Goal: Task Accomplishment & Management: Complete application form

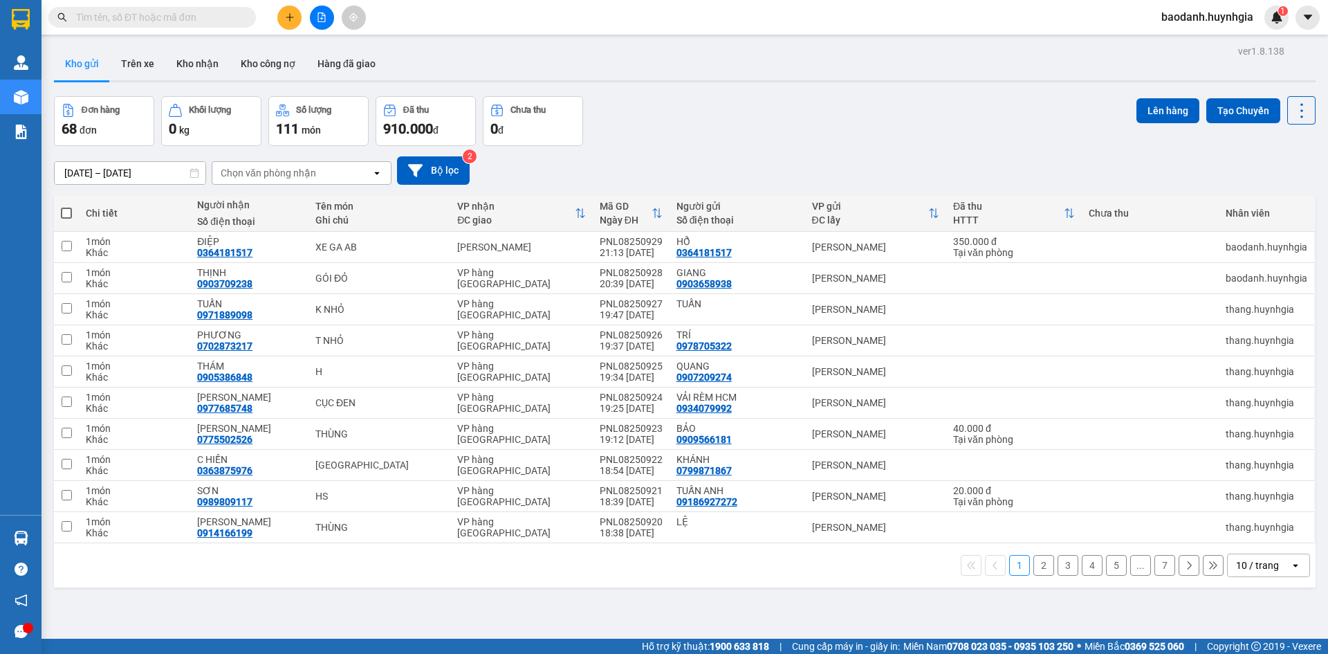
click at [95, 543] on div "1 2 3 4 5 ... 7 10 / trang open" at bounding box center [685, 565] width 1262 height 44
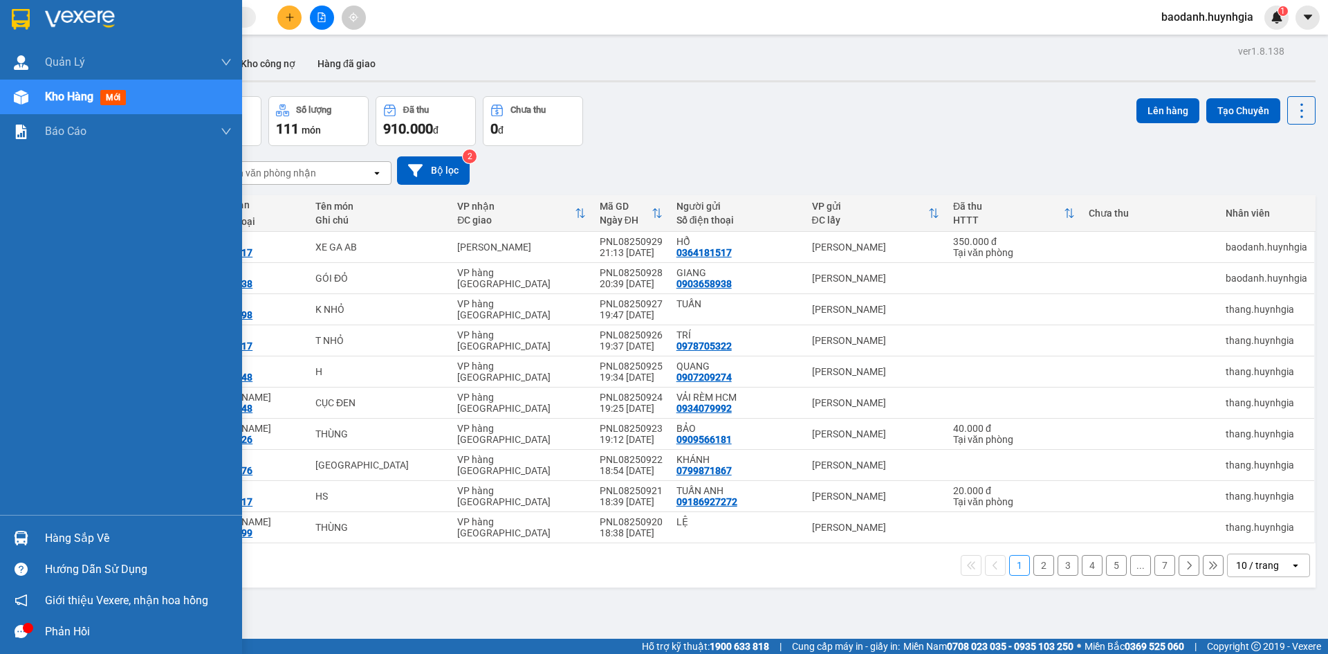
click at [77, 533] on div "Hàng sắp về" at bounding box center [138, 538] width 187 height 21
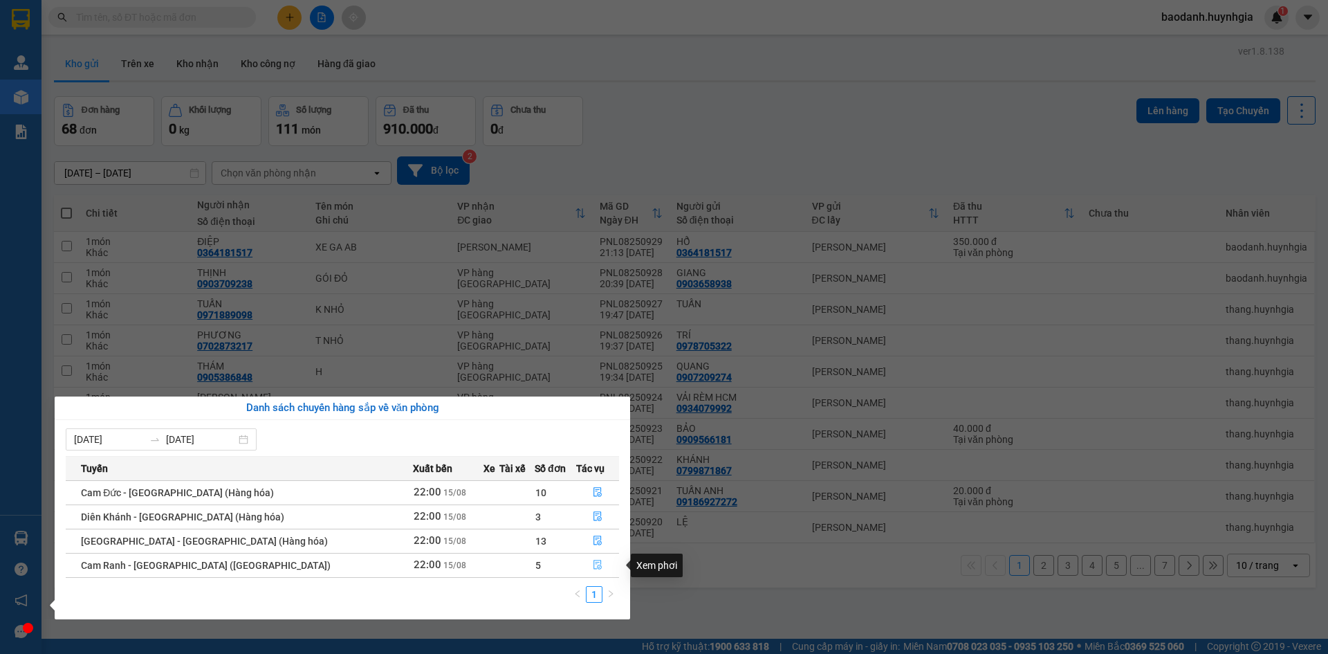
click at [595, 567] on icon "file-done" at bounding box center [598, 565] width 10 height 10
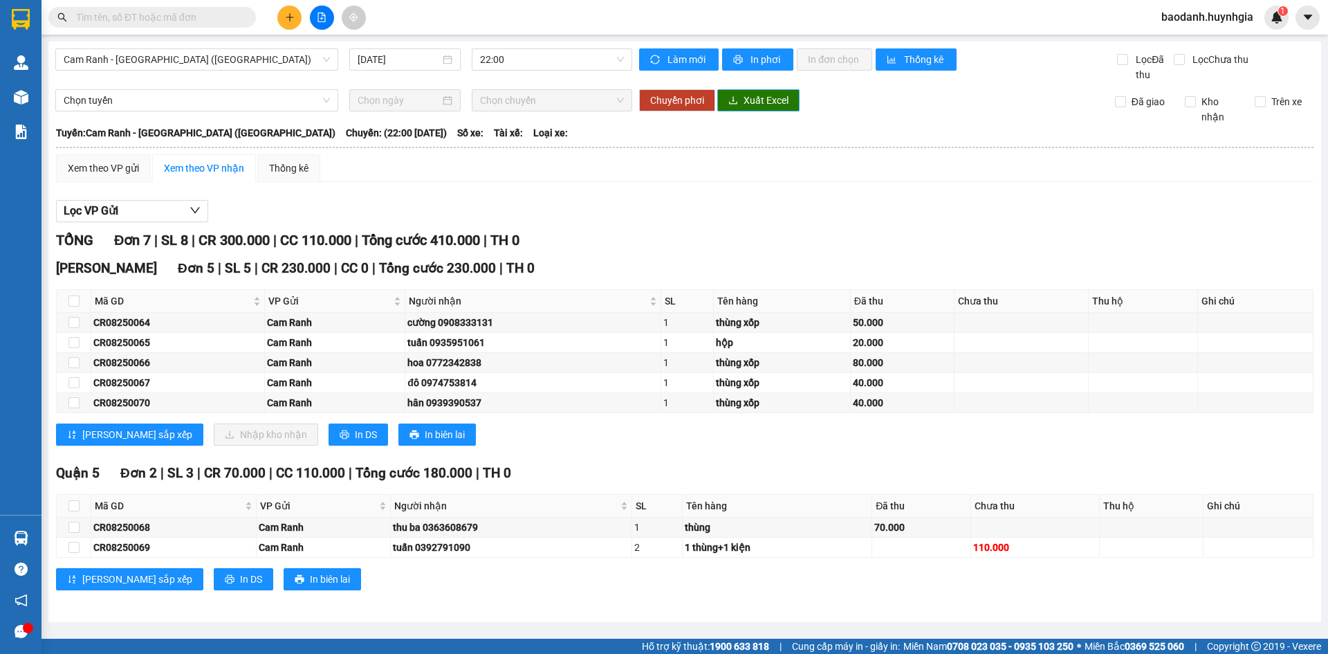
click at [757, 106] on span "Xuất Excel" at bounding box center [766, 100] width 45 height 15
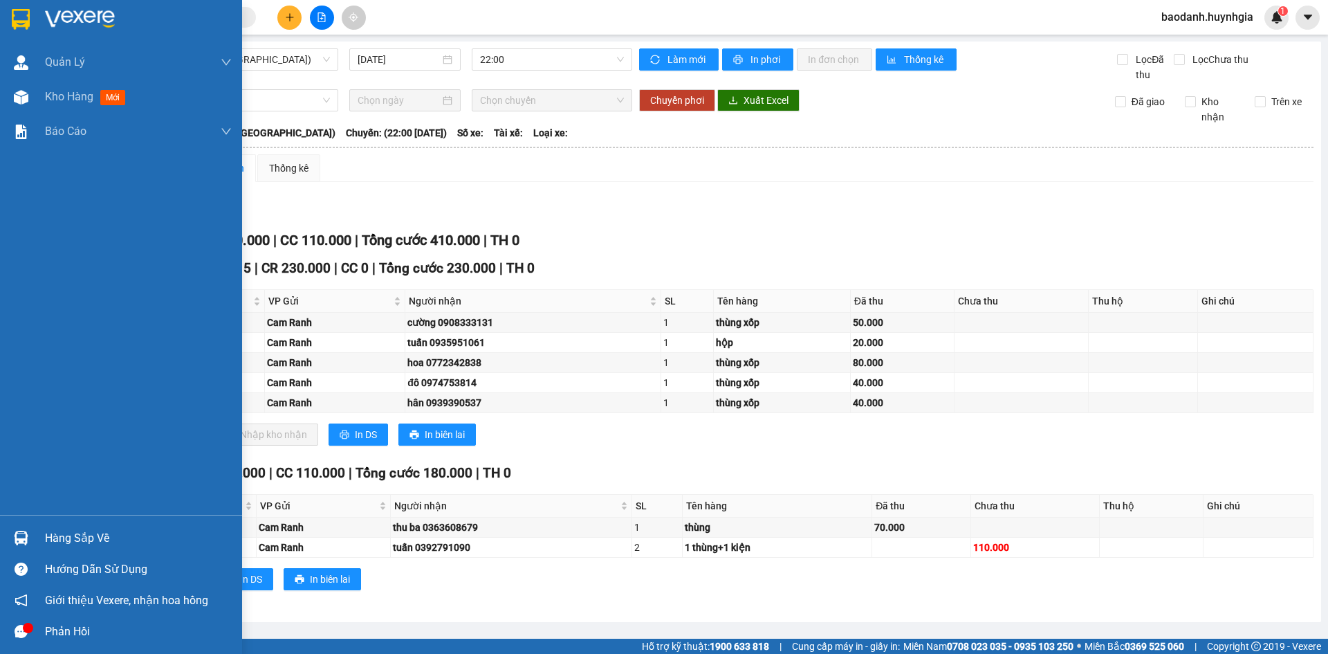
click at [90, 540] on div "Hàng sắp về" at bounding box center [138, 538] width 187 height 21
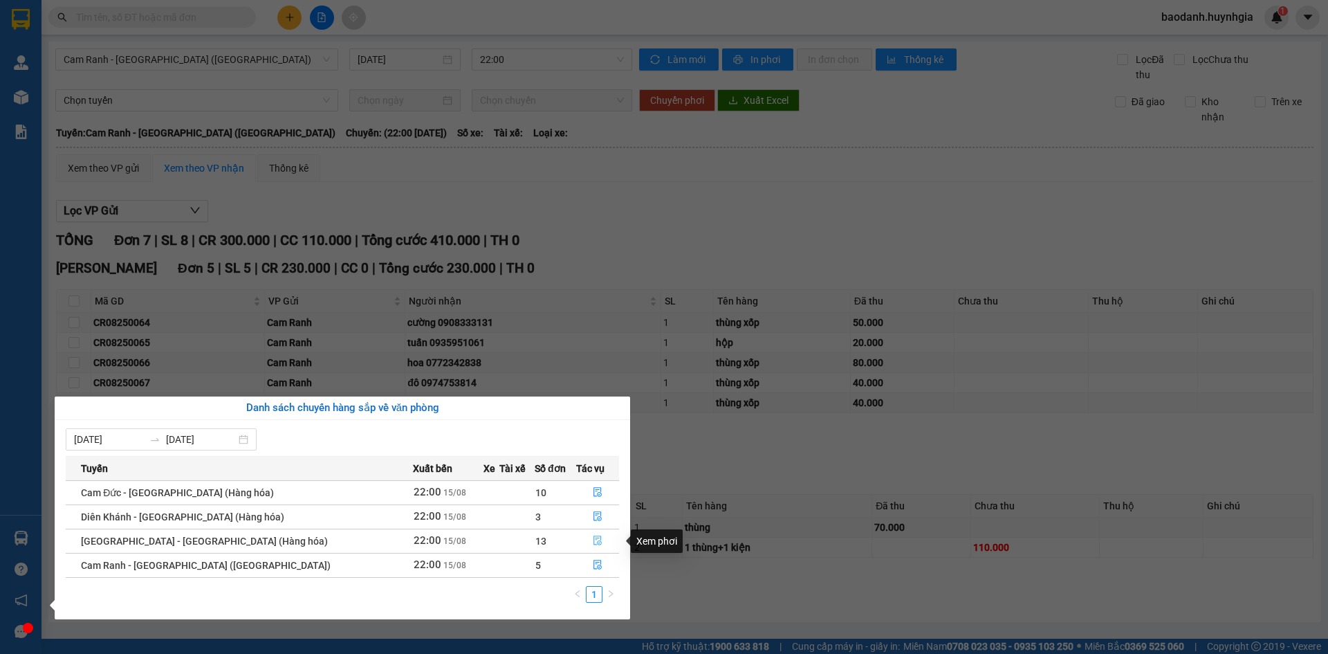
click at [603, 535] on button "button" at bounding box center [598, 541] width 42 height 22
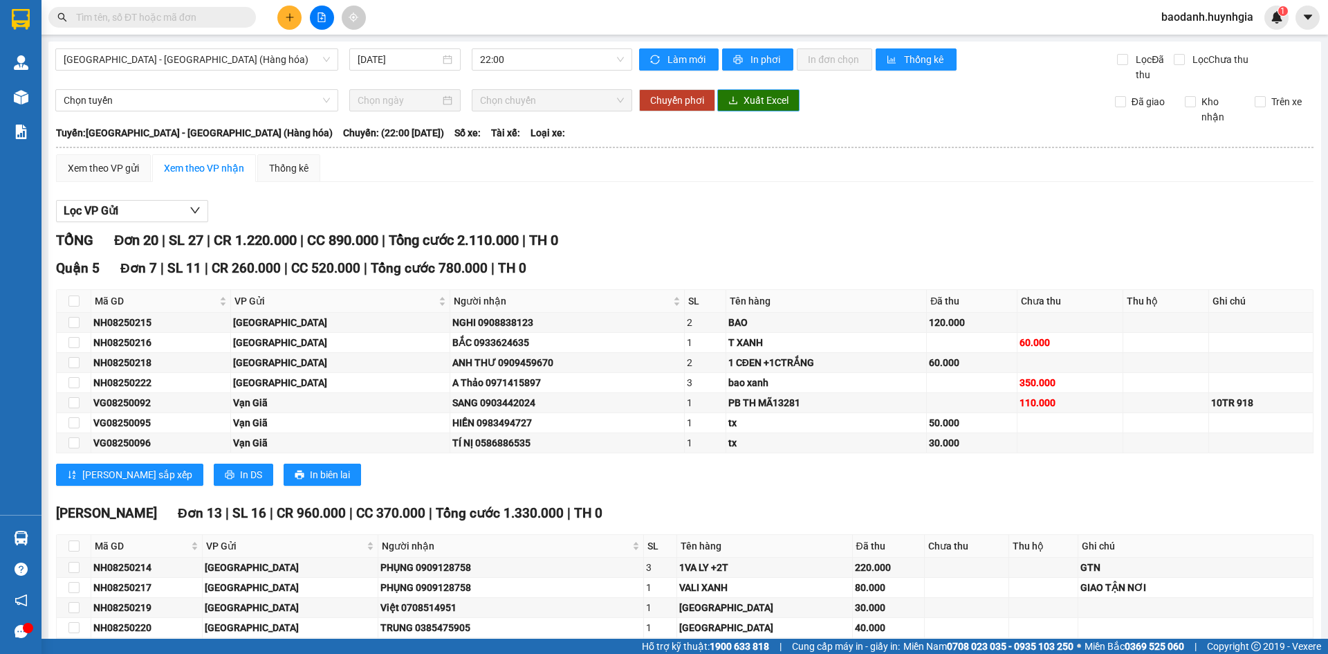
click at [748, 100] on span "Xuất Excel" at bounding box center [766, 100] width 45 height 15
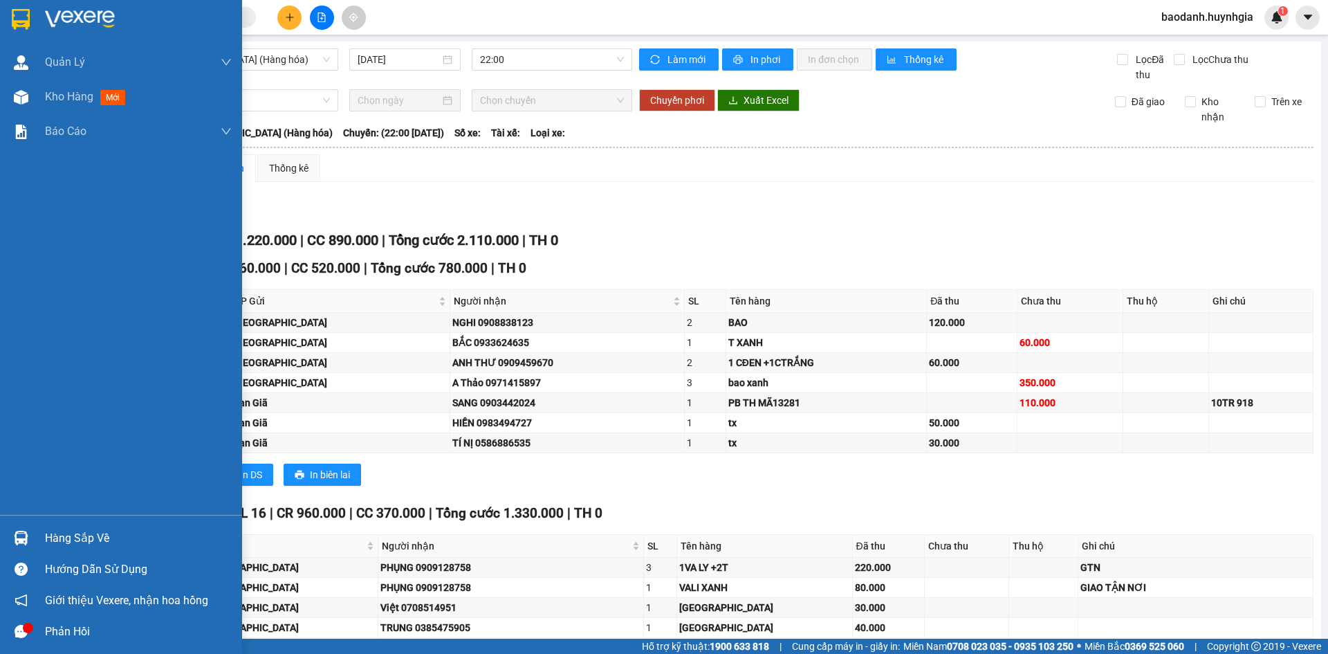
click at [96, 545] on div "Hàng sắp về" at bounding box center [138, 538] width 187 height 21
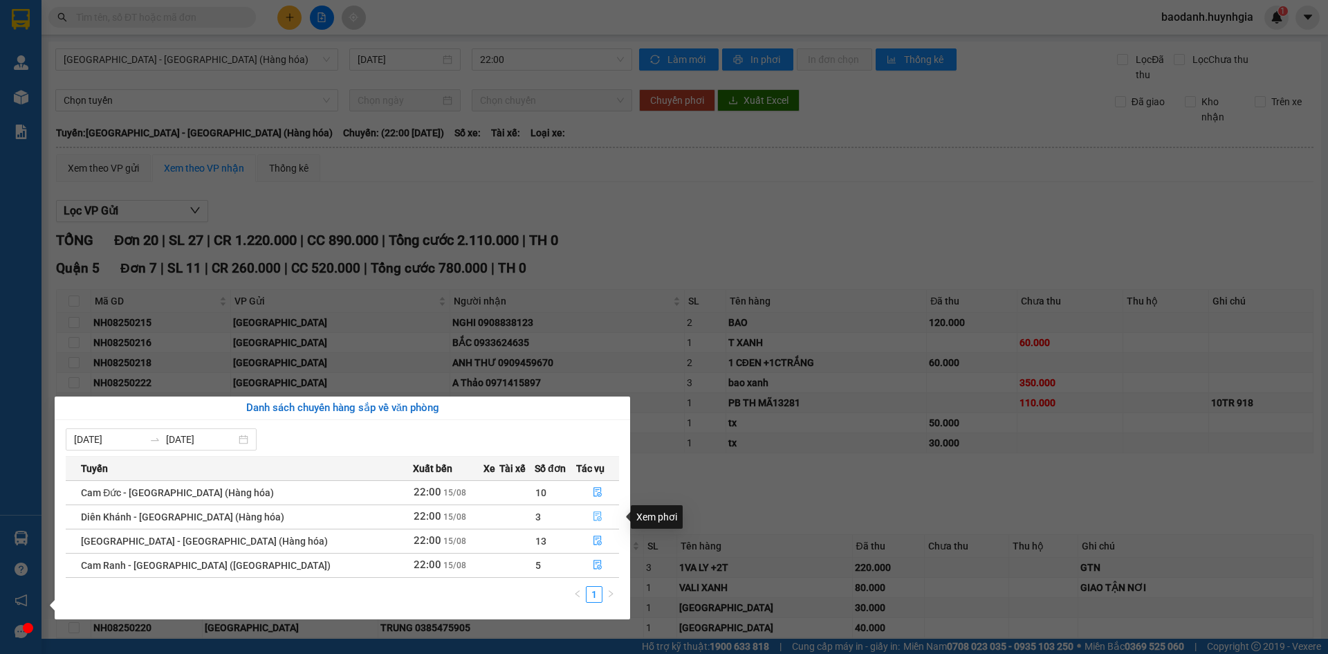
click at [594, 514] on icon "file-done" at bounding box center [598, 517] width 8 height 10
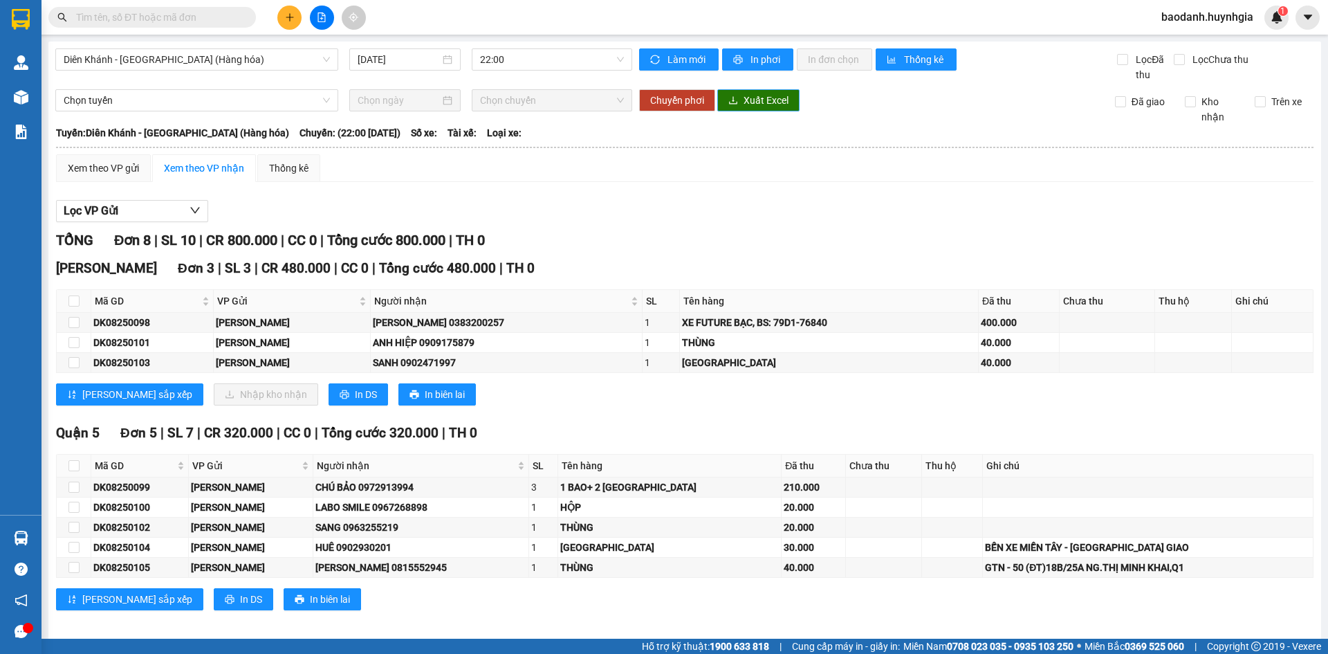
click at [730, 100] on icon "download" at bounding box center [733, 100] width 10 height 10
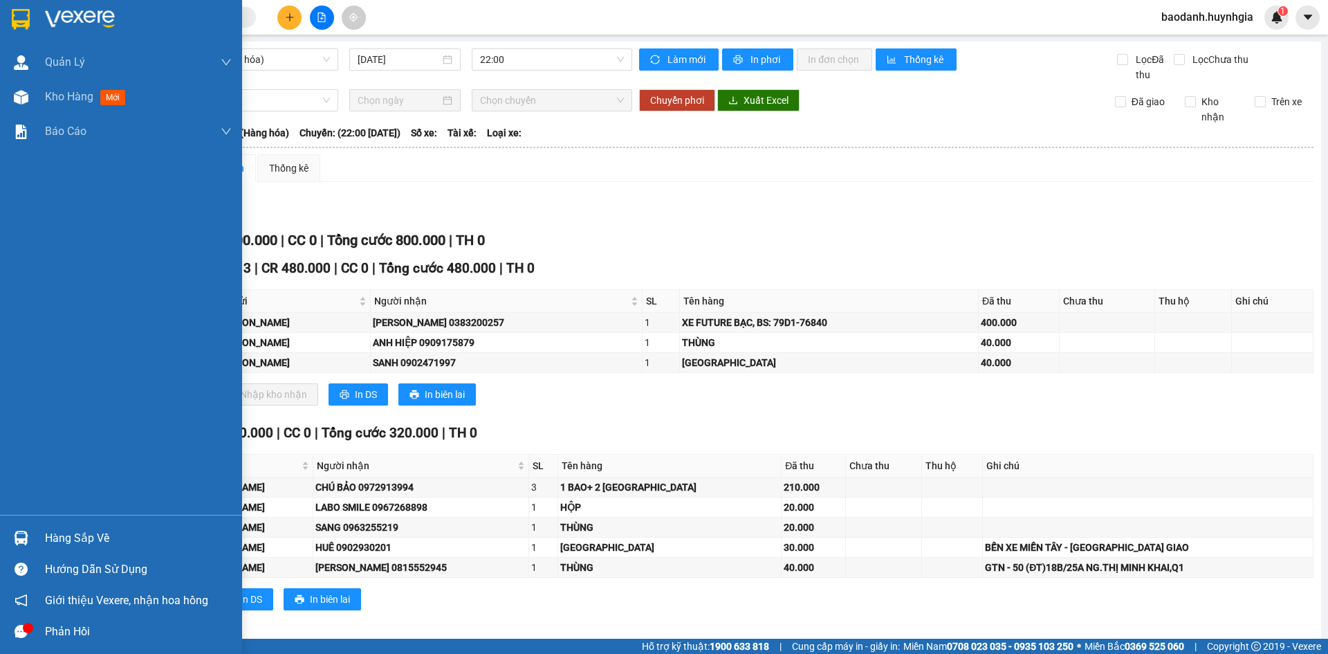
click at [50, 525] on div "Hàng sắp về" at bounding box center [121, 537] width 242 height 31
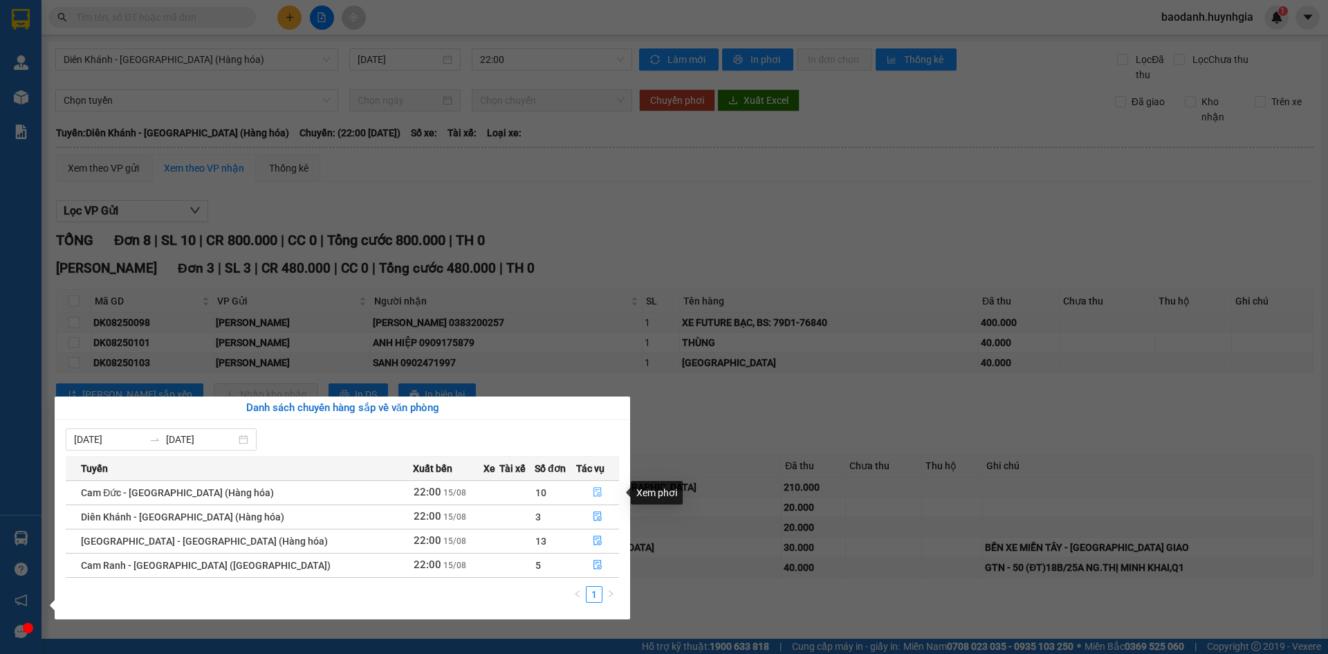
click at [593, 490] on icon "file-done" at bounding box center [598, 492] width 10 height 10
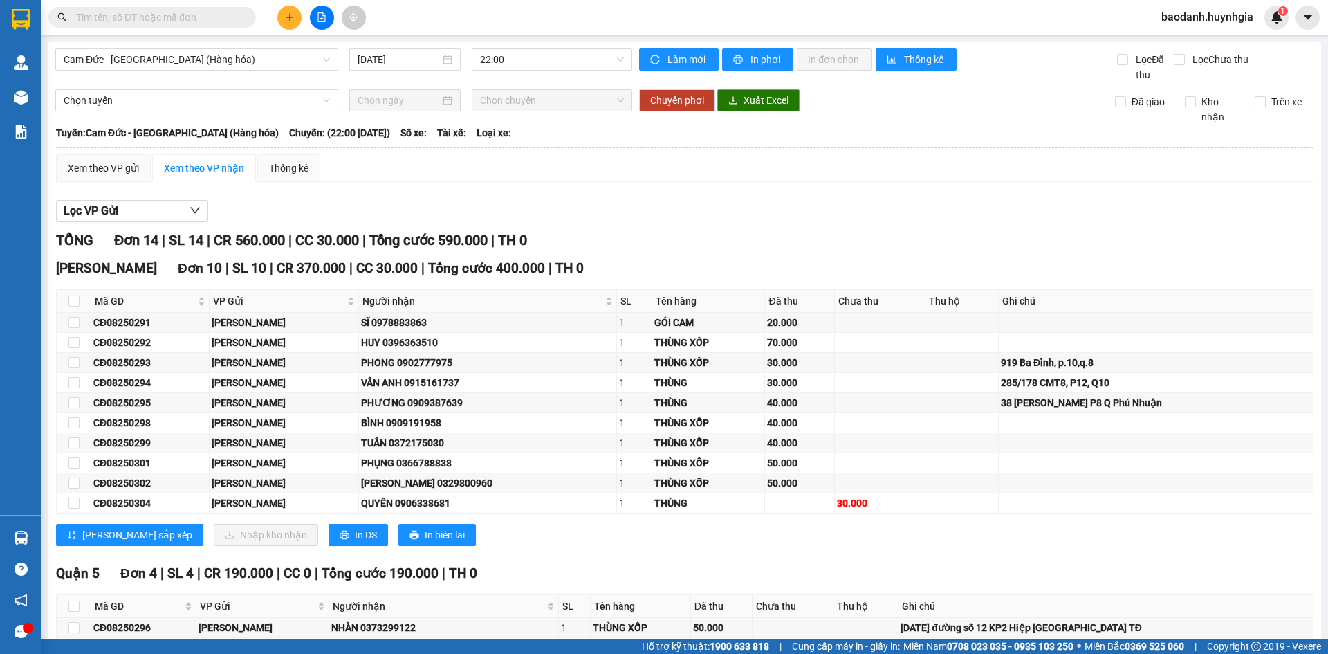
click at [736, 95] on button "Xuất Excel" at bounding box center [758, 100] width 82 height 22
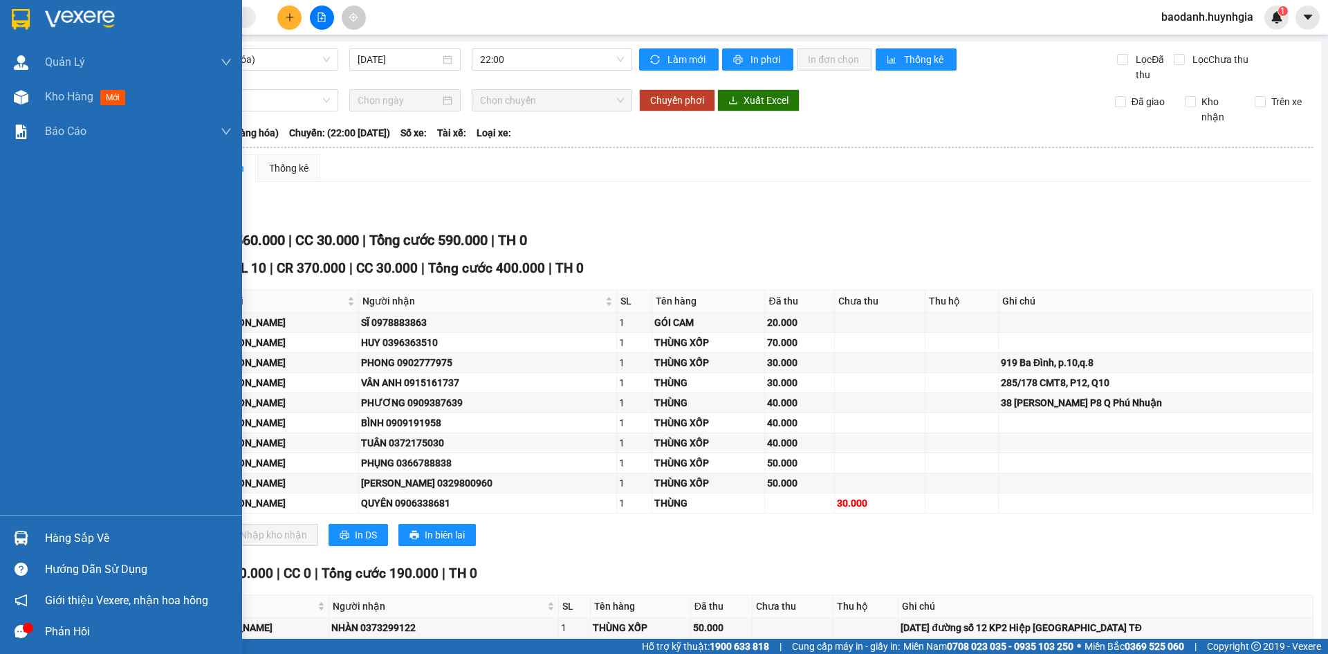
click at [89, 544] on div "Hàng sắp về" at bounding box center [138, 538] width 187 height 21
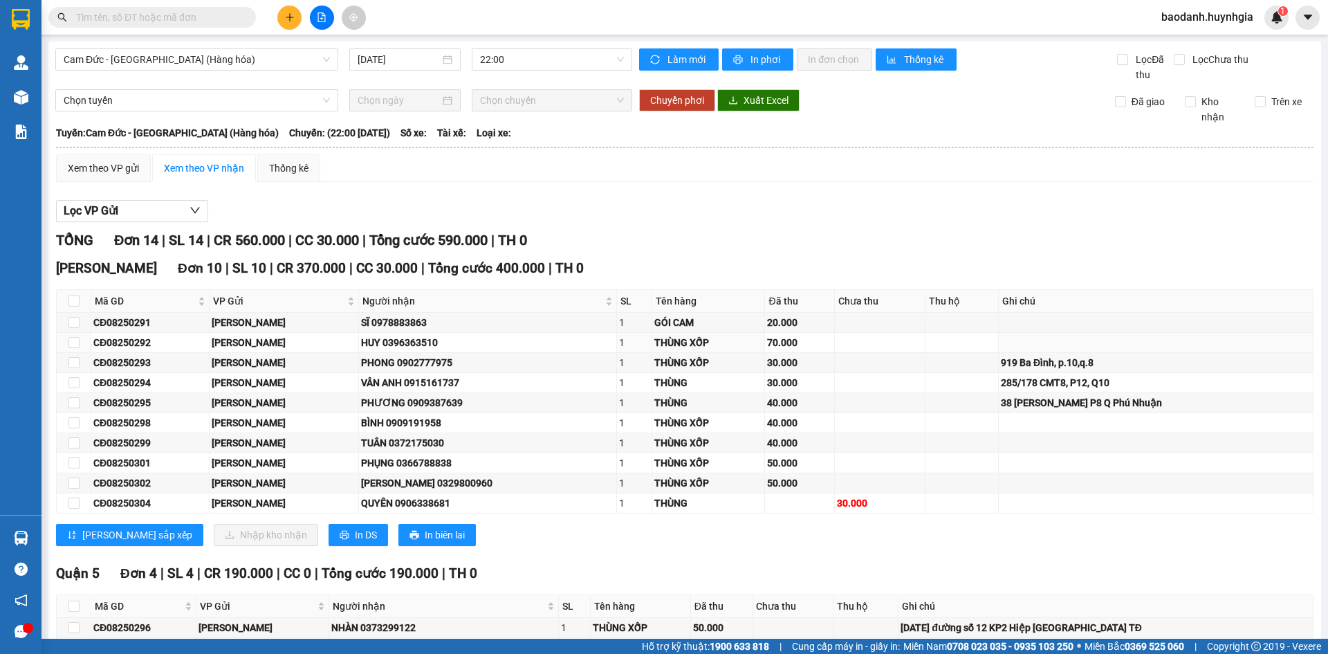
click at [363, 344] on section "Kết quả tìm kiếm ( 0 ) Bộ lọc No Data baodanh.huynhgia 1 Quản Lý Quản lý khách …" at bounding box center [664, 327] width 1328 height 654
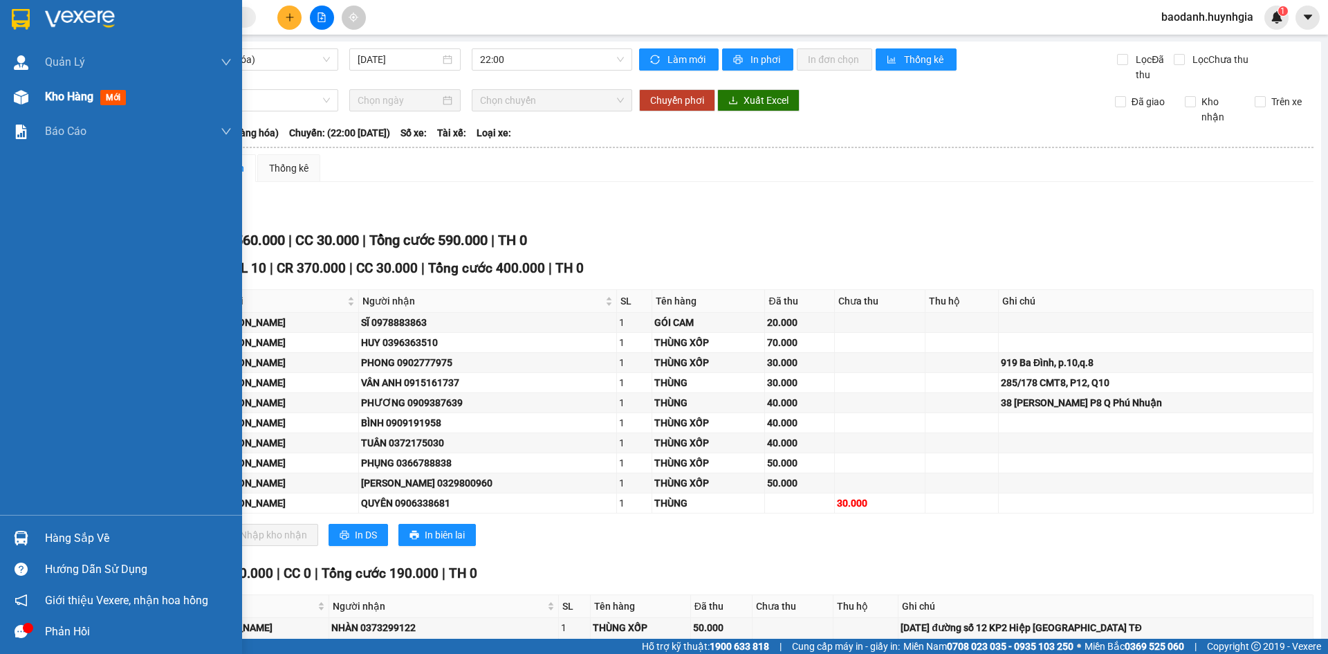
click at [51, 97] on span "Kho hàng" at bounding box center [69, 96] width 48 height 13
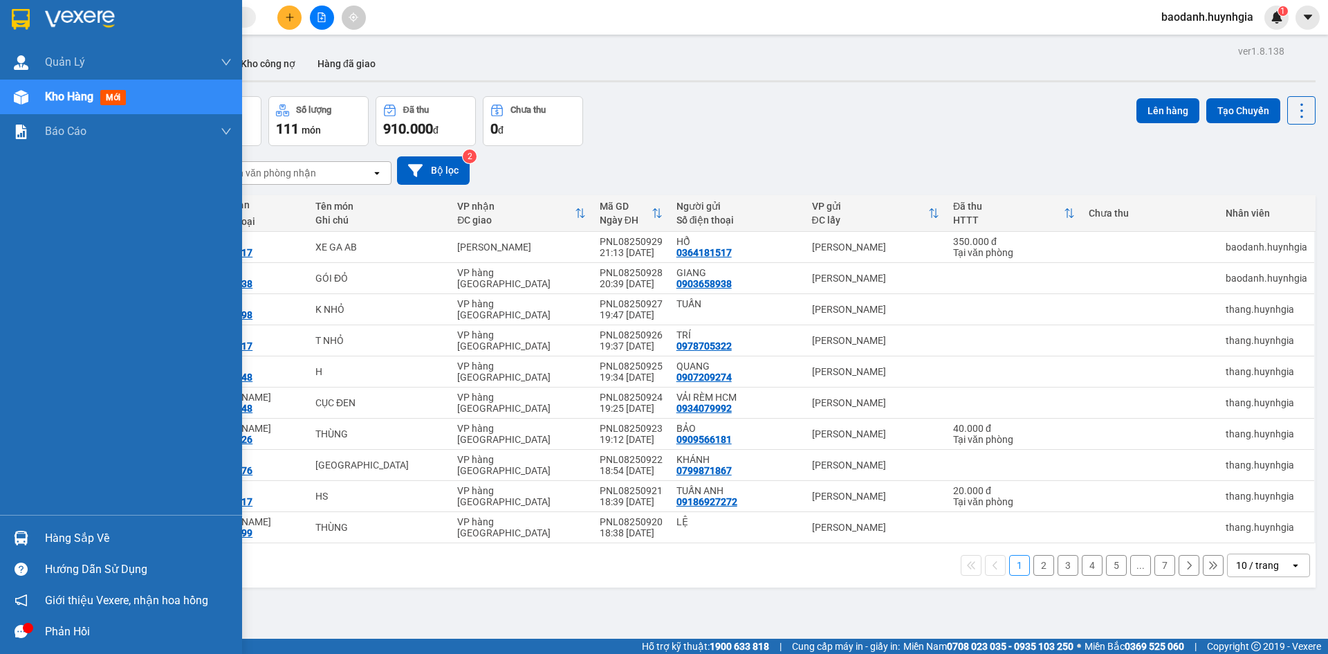
click at [83, 550] on div "Hàng sắp về" at bounding box center [121, 537] width 242 height 31
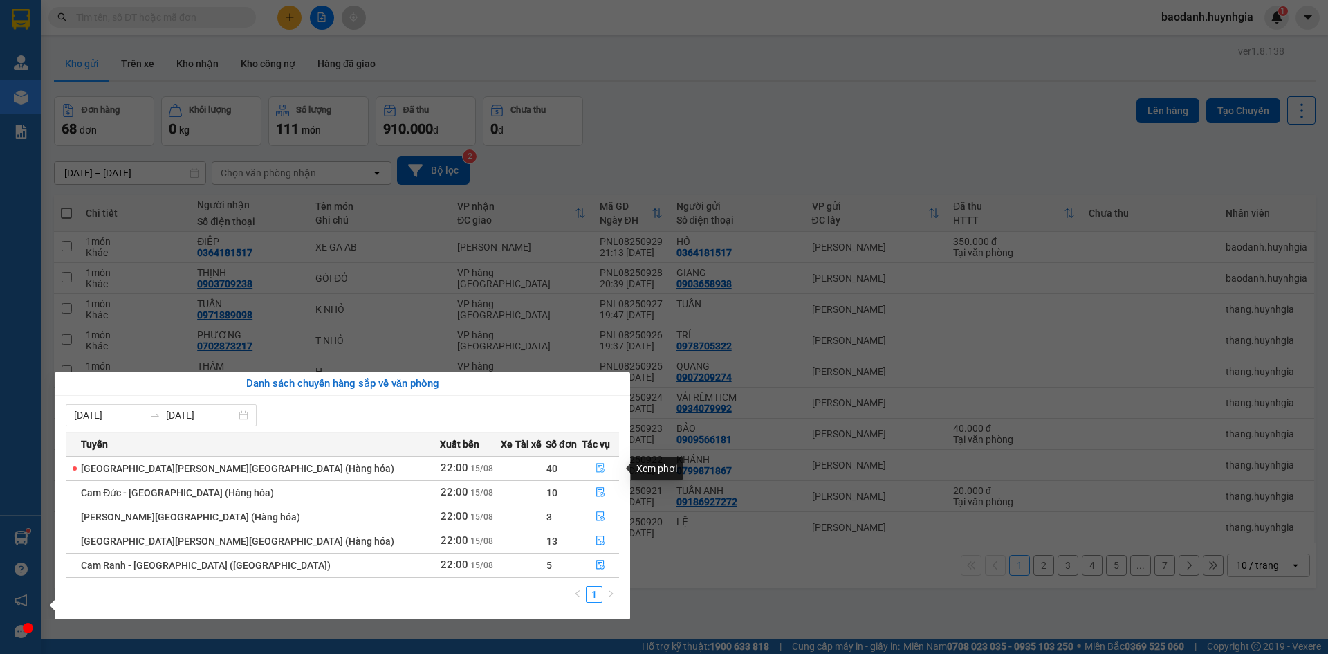
click at [596, 466] on icon "file-done" at bounding box center [600, 469] width 8 height 10
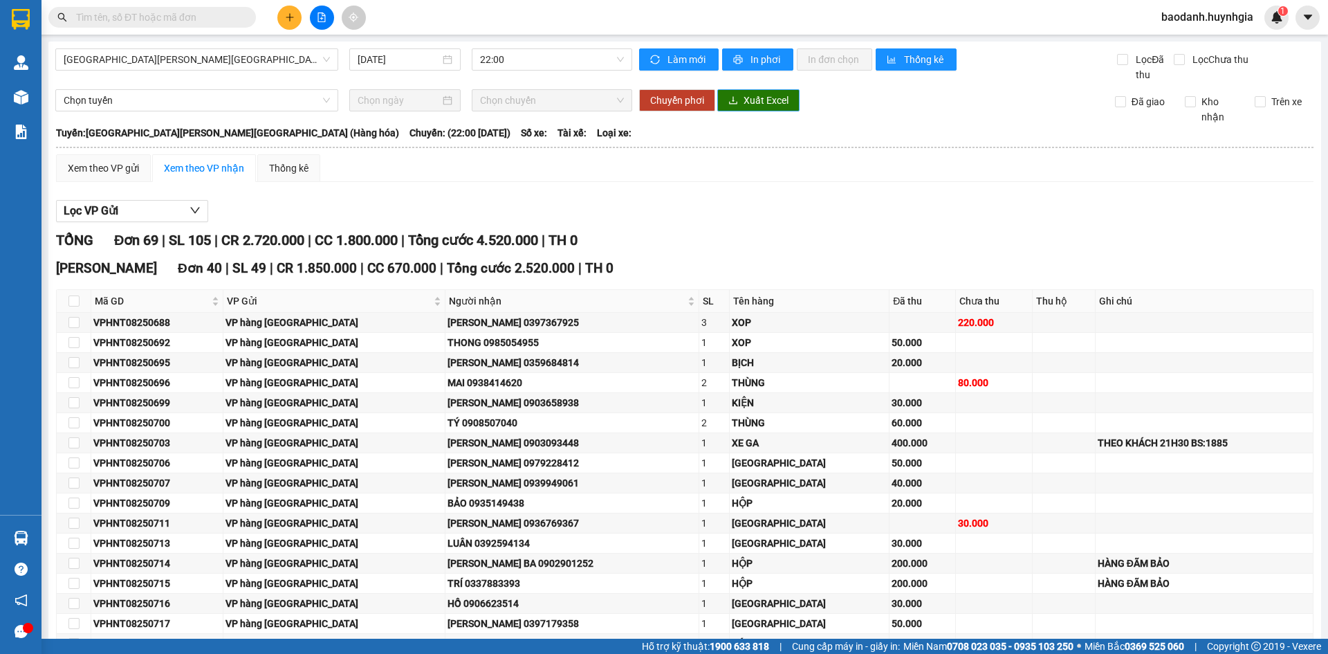
click at [736, 96] on button "Xuất Excel" at bounding box center [758, 100] width 82 height 22
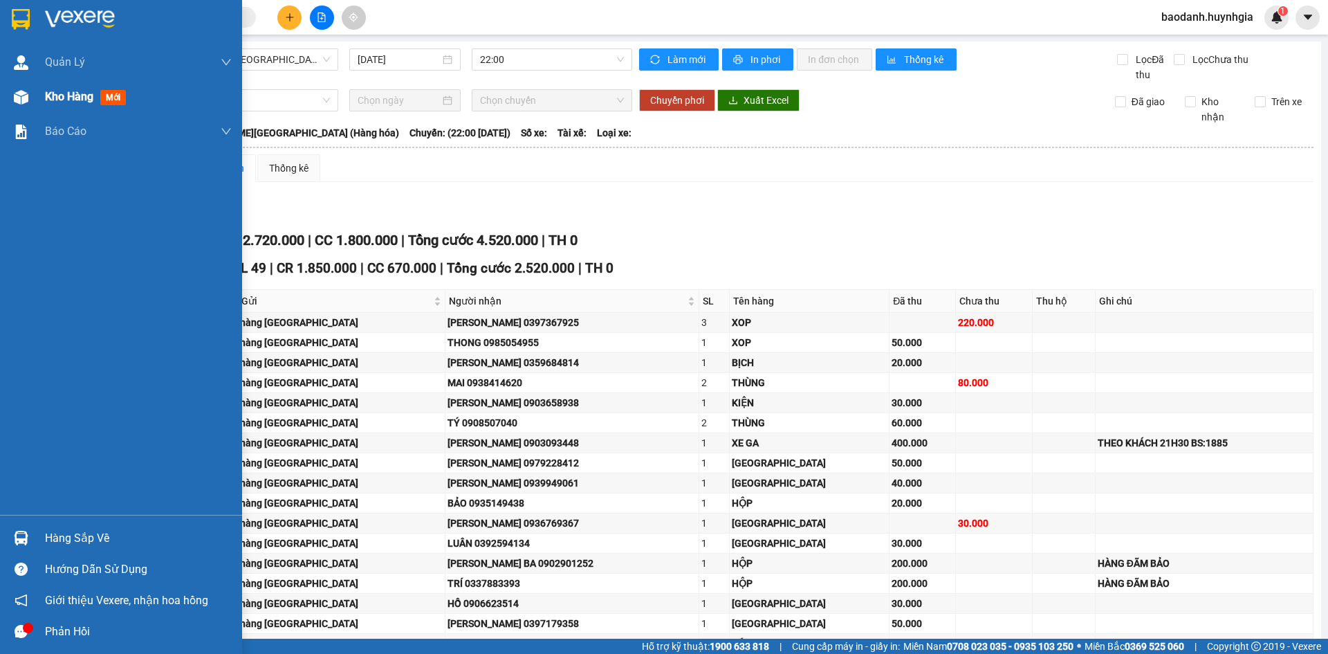
click at [75, 91] on span "Kho hàng" at bounding box center [69, 96] width 48 height 13
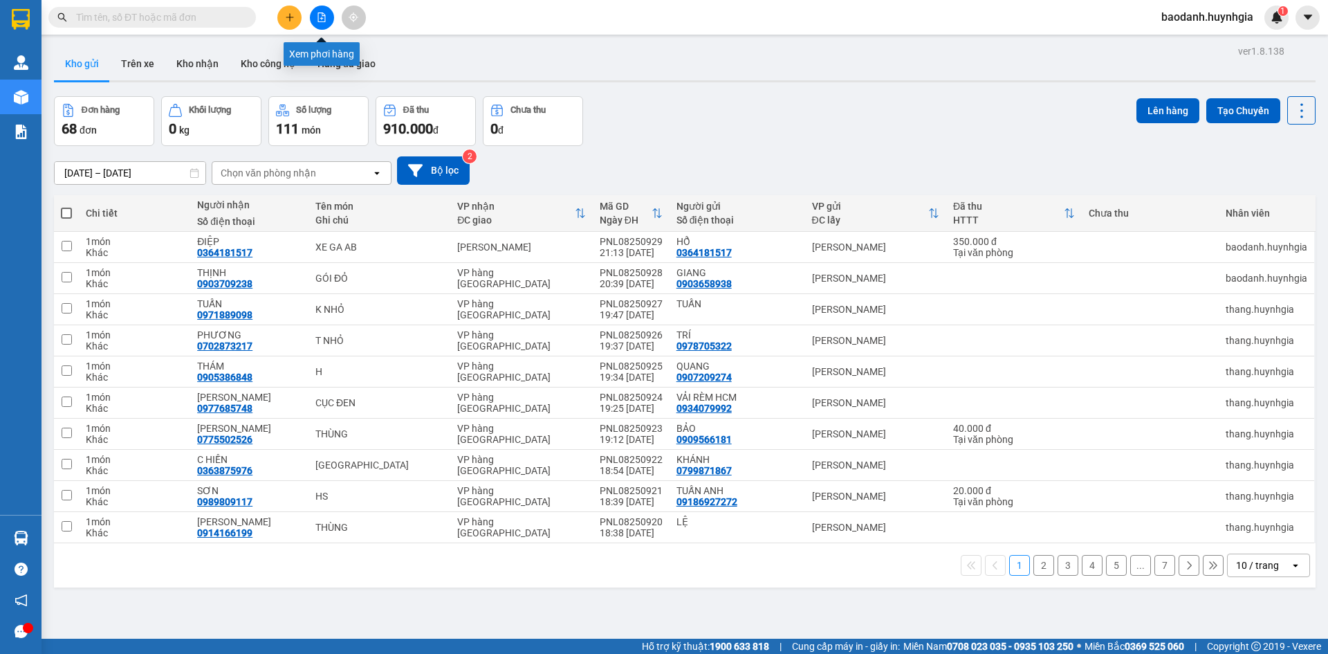
click at [290, 19] on icon "plus" at bounding box center [289, 17] width 1 height 8
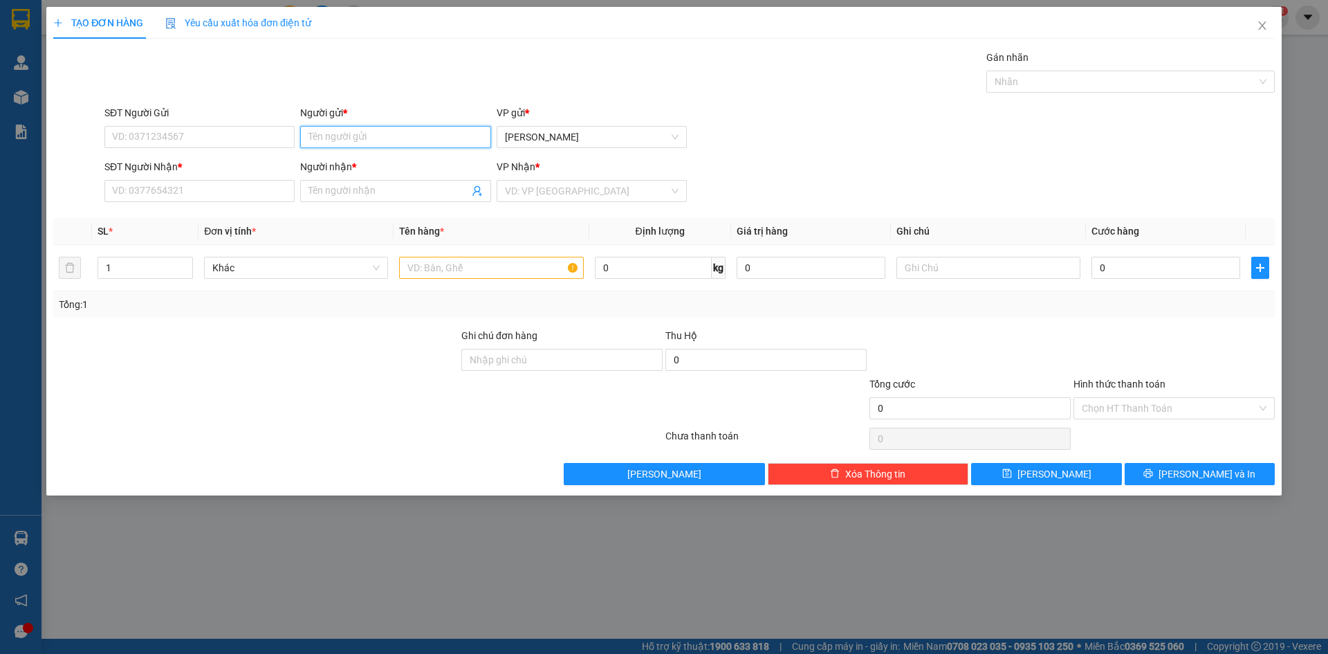
click at [338, 133] on input "Người gửi *" at bounding box center [395, 137] width 190 height 22
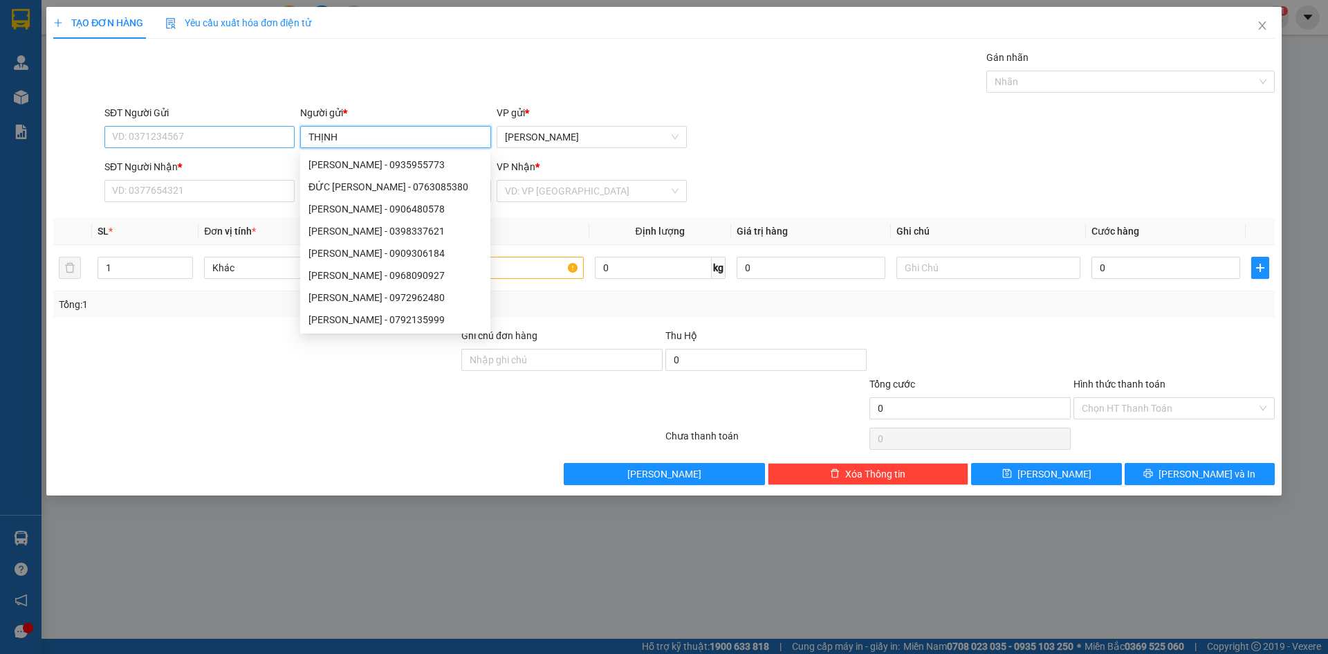
type input "THỊNH"
click at [243, 143] on input "SĐT Người Gửi" at bounding box center [199, 137] width 190 height 22
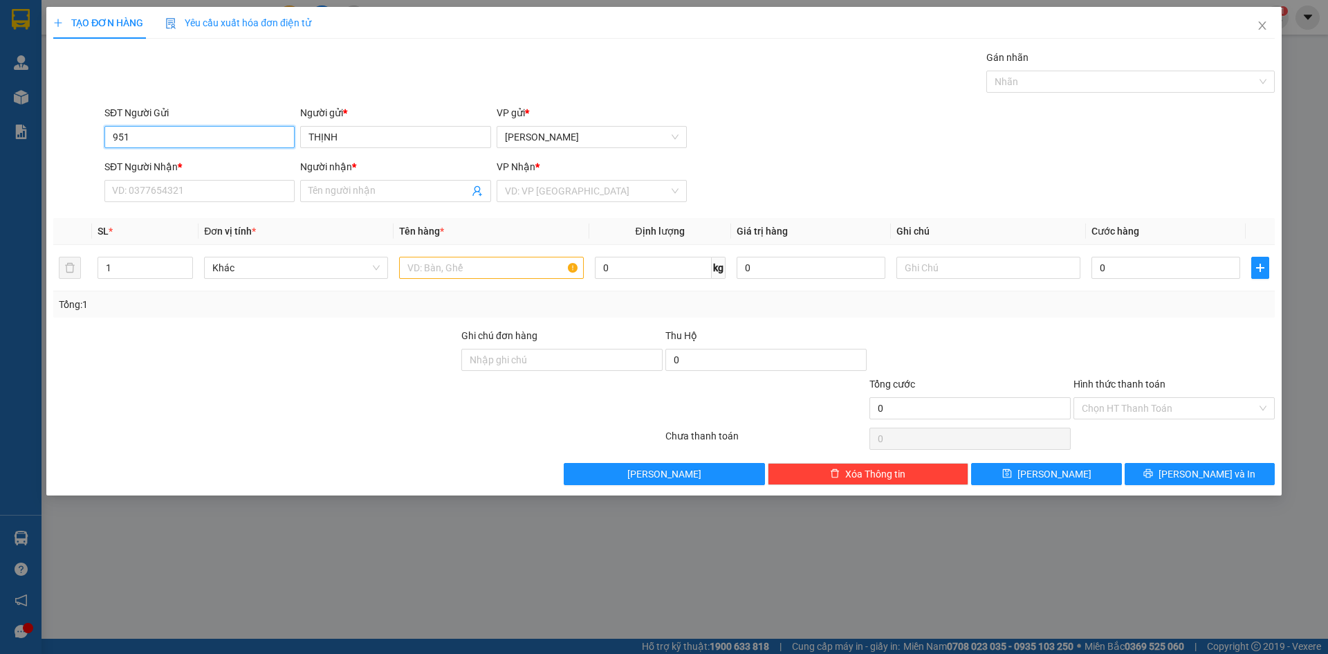
click at [182, 134] on input "951" at bounding box center [199, 137] width 190 height 22
click at [204, 169] on div "SĐT Người Nhận *" at bounding box center [199, 166] width 190 height 15
click at [204, 180] on input "SĐT Người Nhận *" at bounding box center [199, 191] width 190 height 22
click at [176, 137] on input "957" at bounding box center [199, 137] width 190 height 22
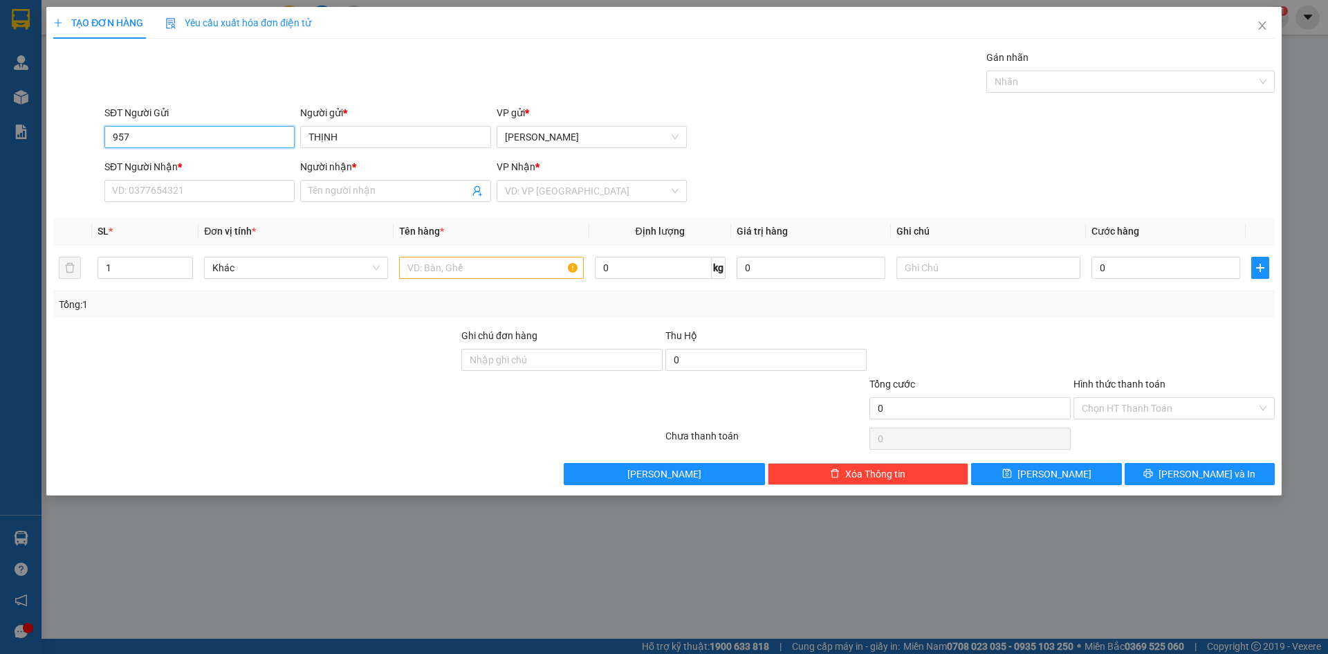
click at [176, 137] on input "957" at bounding box center [199, 137] width 190 height 22
click at [161, 161] on div "0909938957 - [PERSON_NAME]" at bounding box center [200, 164] width 174 height 15
type input "0909938957"
type input "02583827481"
type input "[PERSON_NAME]"
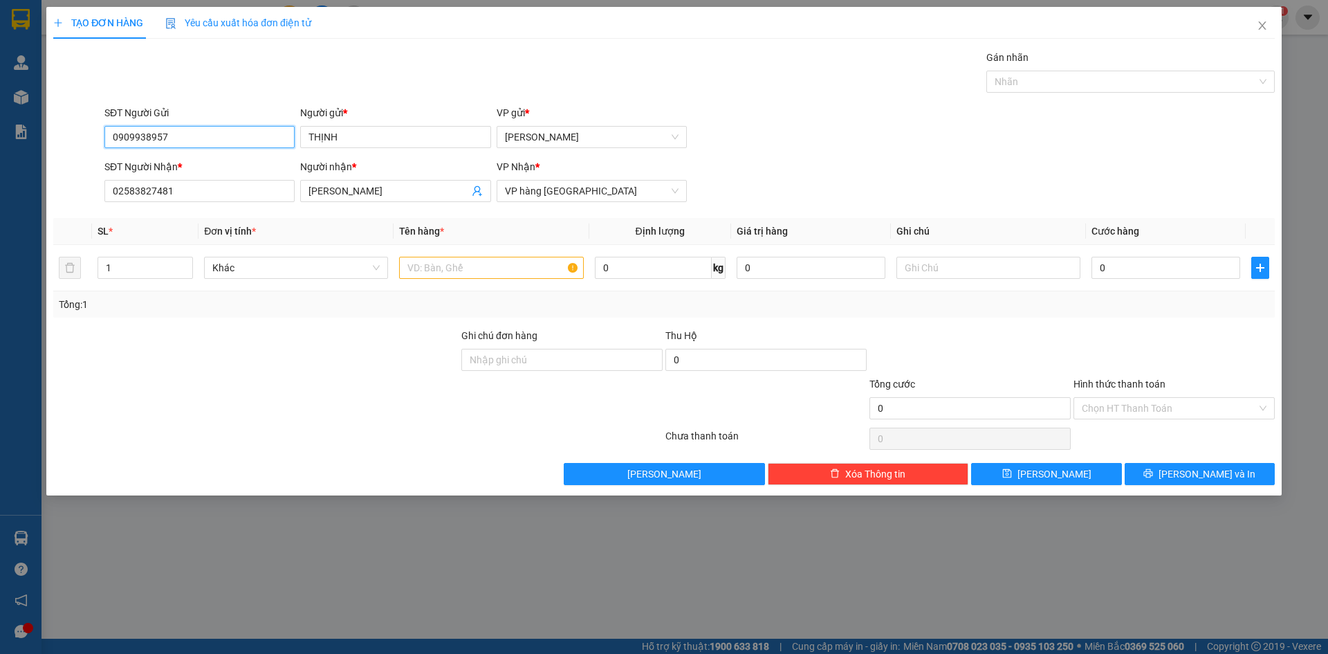
type input "0909938957"
drag, startPoint x: 307, startPoint y: 371, endPoint x: 366, endPoint y: 340, distance: 66.2
click at [308, 371] on div at bounding box center [256, 352] width 408 height 48
click at [504, 269] on input "text" at bounding box center [491, 268] width 184 height 22
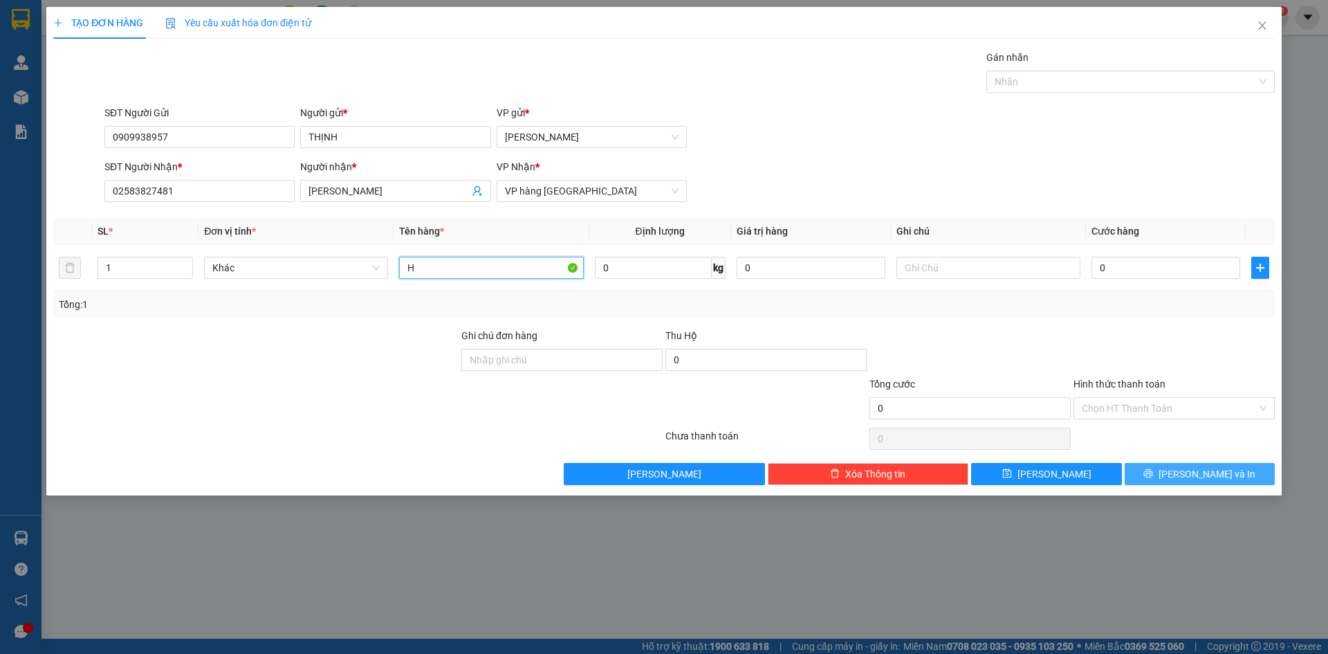
type input "H"
click at [1153, 473] on icon "printer" at bounding box center [1149, 473] width 10 height 10
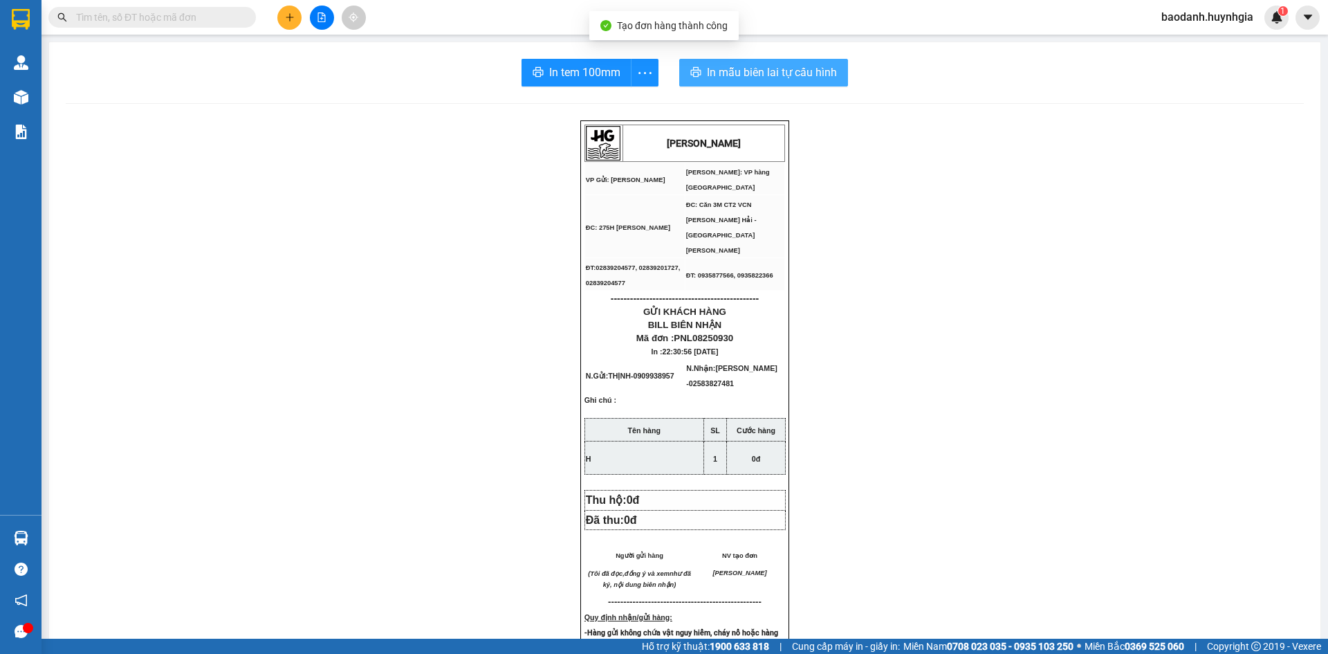
click at [754, 75] on span "In mẫu biên lai tự cấu hình" at bounding box center [772, 72] width 130 height 17
